Goal: Task Accomplishment & Management: Use online tool/utility

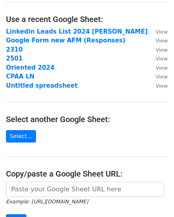
scroll to position [80, 0]
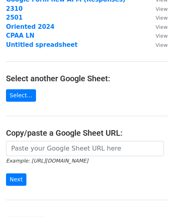
click at [44, 158] on small "Example: https://docs.google.com/spreadsheets/d/abc/edit" at bounding box center [47, 161] width 82 height 6
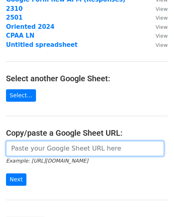
click at [44, 152] on input "url" at bounding box center [85, 148] width 158 height 15
paste input "https://docs.google.com/spreadsheets/d/1MoB4Aa7zYqKjOCs8fJ68e9F9o4Afx3nazPzrEUO…"
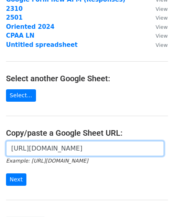
scroll to position [0, 227]
type input "https://docs.google.com/spreadsheets/d/1MoB4Aa7zYqKjOCs8fJ68e9F9o4Afx3nazPzrEUO…"
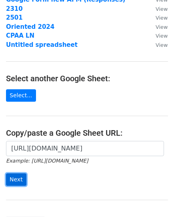
click at [17, 178] on input "Next" at bounding box center [16, 179] width 20 height 12
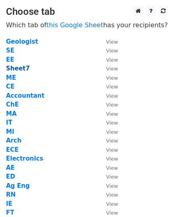
click at [17, 70] on strong "Sheet7" at bounding box center [18, 68] width 24 height 7
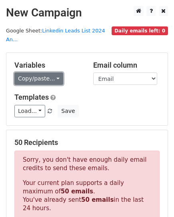
click at [42, 72] on link "Copy/paste..." at bounding box center [38, 78] width 49 height 12
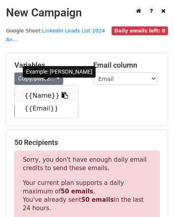
click at [44, 91] on link "{{Name}}" at bounding box center [46, 95] width 63 height 13
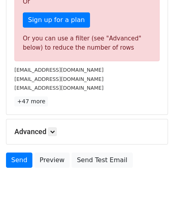
scroll to position [268, 0]
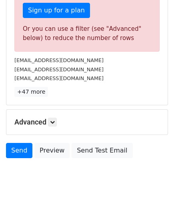
click at [49, 118] on h5 "Advanced" at bounding box center [86, 122] width 145 height 9
click at [54, 118] on link at bounding box center [52, 122] width 9 height 9
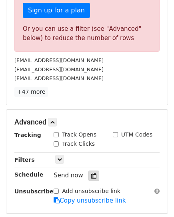
click at [91, 173] on icon at bounding box center [93, 176] width 5 height 6
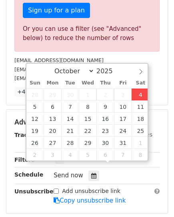
type input "[DATE] 12:00"
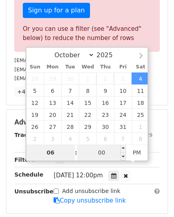
type input "06"
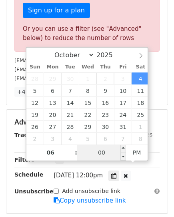
type input "[DATE] 18:00"
type input "15"
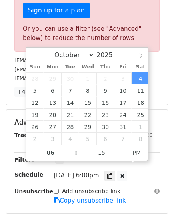
type input "[DATE] 18:15"
click at [128, 187] on div "Add unsubscribe link Copy unsubscribe link" at bounding box center [107, 196] width 118 height 18
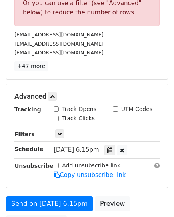
scroll to position [308, 0]
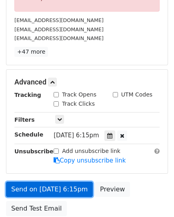
click at [22, 183] on link "Send on [DATE] 6:15pm" at bounding box center [49, 189] width 87 height 15
